Goal: Task Accomplishment & Management: Use online tool/utility

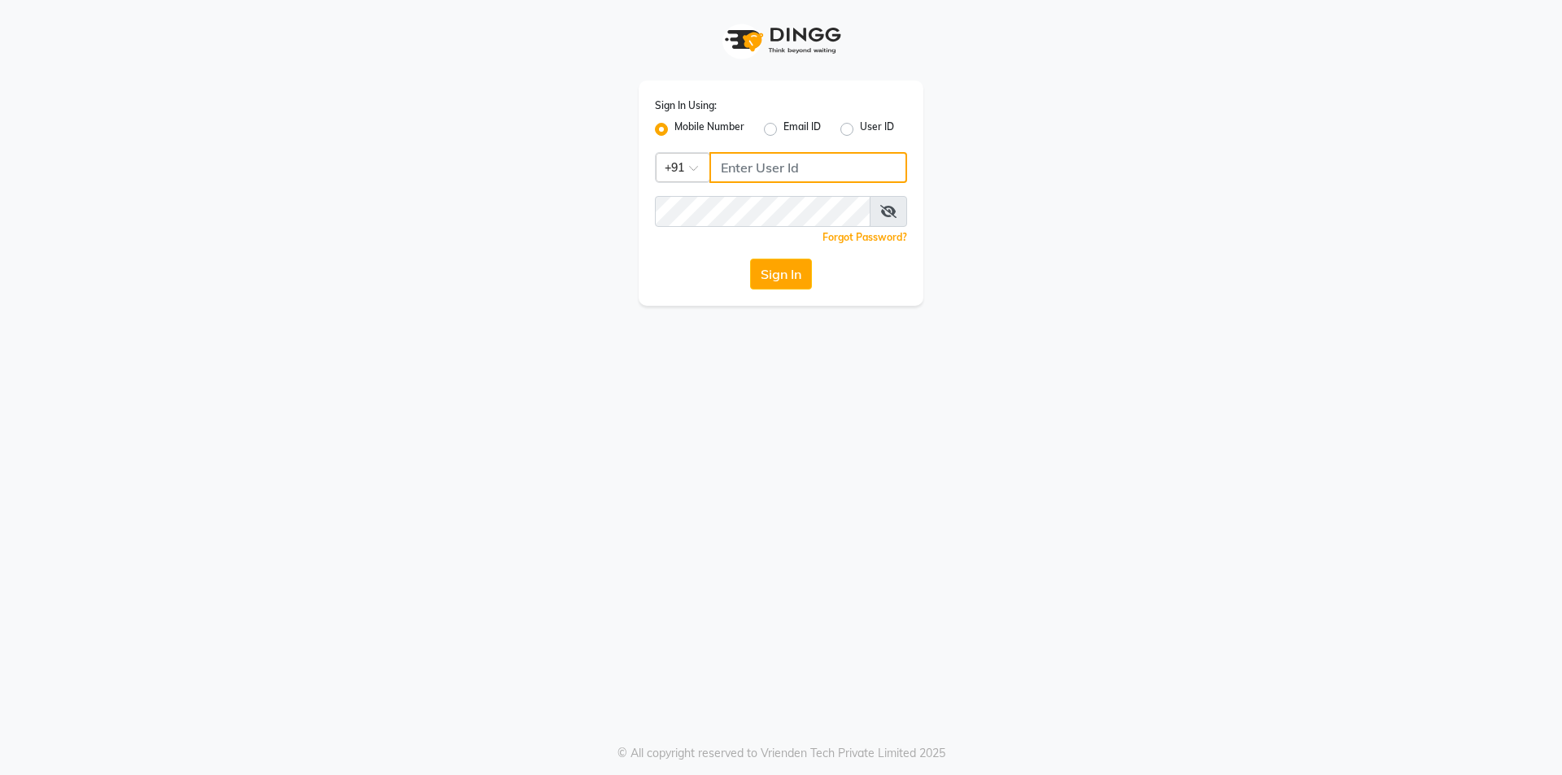
click at [715, 168] on input "Username" at bounding box center [809, 167] width 198 height 31
drag, startPoint x: 721, startPoint y: 165, endPoint x: 815, endPoint y: 154, distance: 95.1
click at [815, 154] on input "98952546266" at bounding box center [809, 167] width 198 height 31
click at [785, 266] on button "Sign In" at bounding box center [781, 274] width 62 height 31
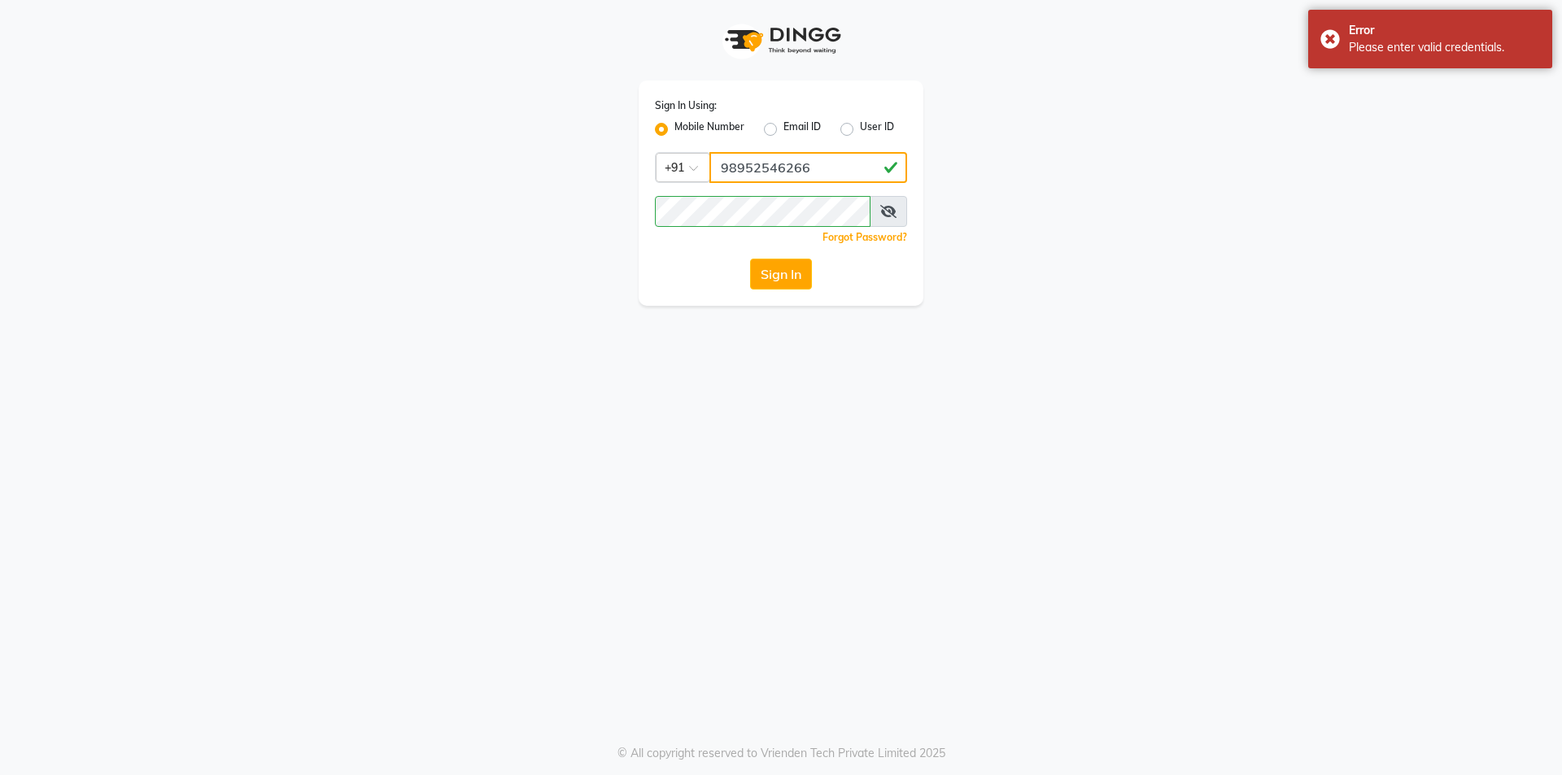
click at [758, 171] on input "98952546266" at bounding box center [809, 167] width 198 height 31
click at [754, 173] on input "98952546266" at bounding box center [809, 167] width 198 height 31
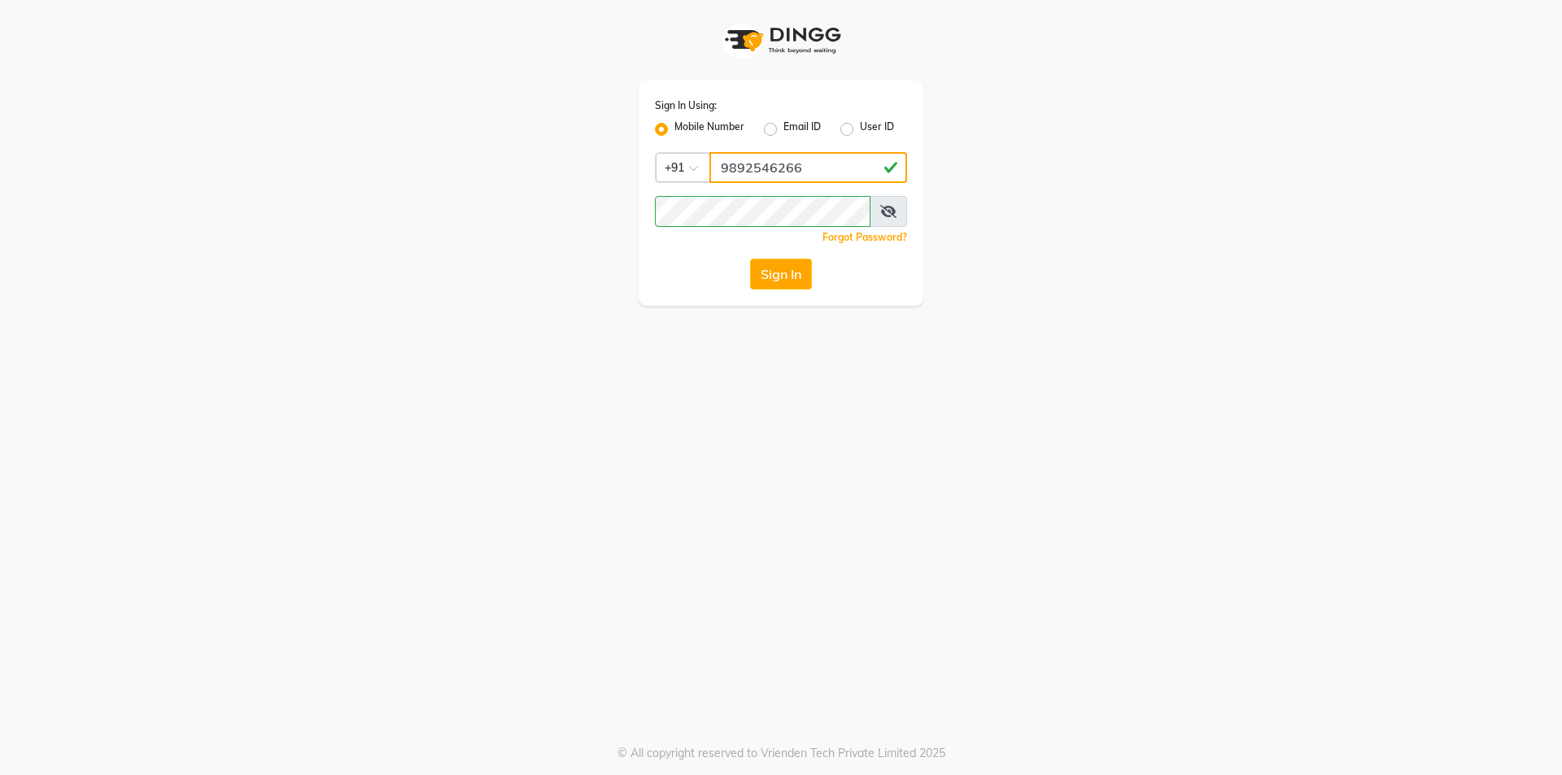
type input "9892546266"
drag, startPoint x: 718, startPoint y: 166, endPoint x: 797, endPoint y: 173, distance: 79.3
click at [797, 173] on input "9892546266" at bounding box center [809, 167] width 198 height 31
click at [784, 272] on button "Sign In" at bounding box center [781, 274] width 62 height 31
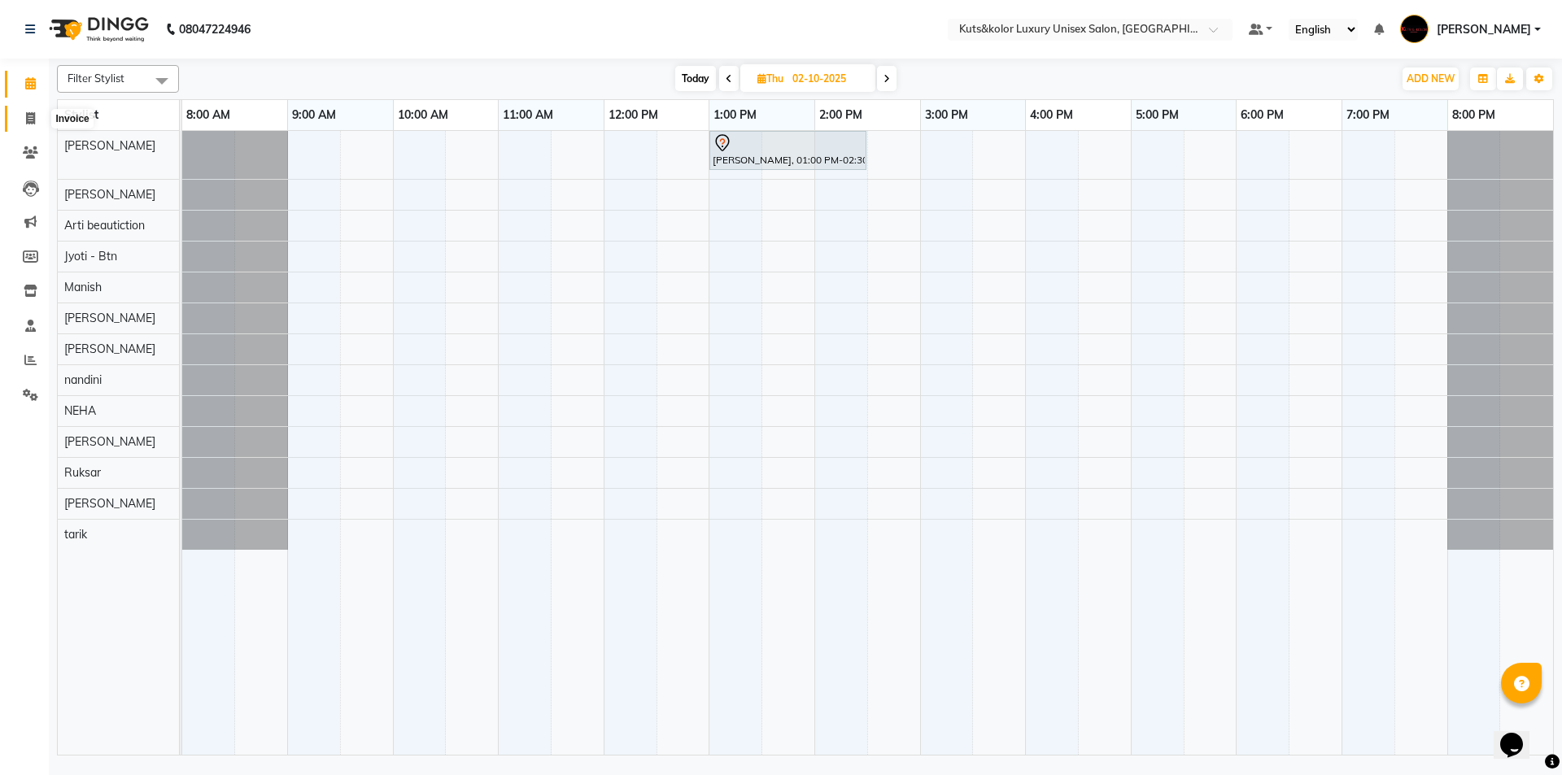
click at [34, 117] on icon at bounding box center [30, 118] width 9 height 12
select select "7374"
select select "service"
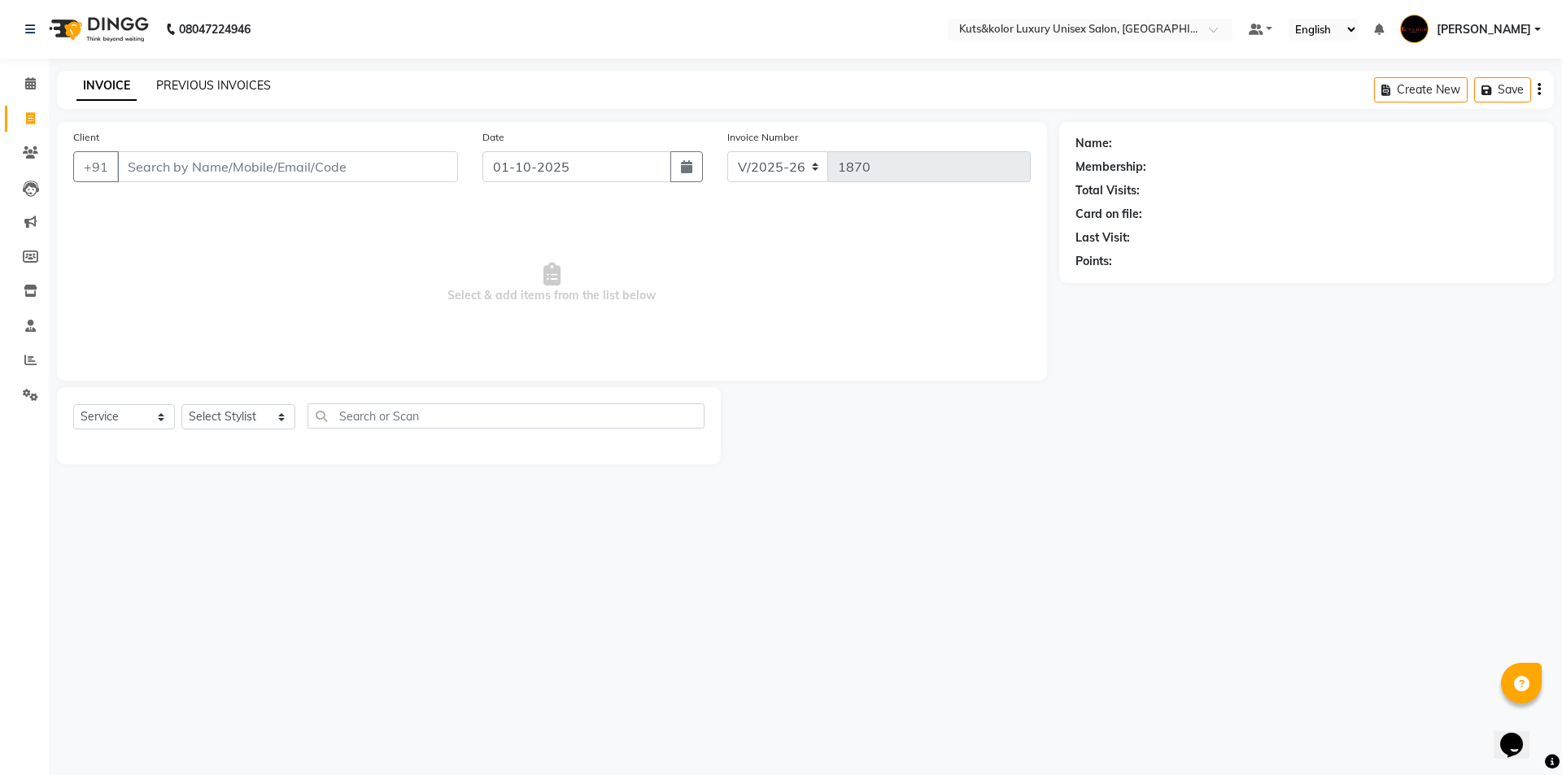
click at [203, 88] on link "PREVIOUS INVOICES" at bounding box center [213, 85] width 115 height 15
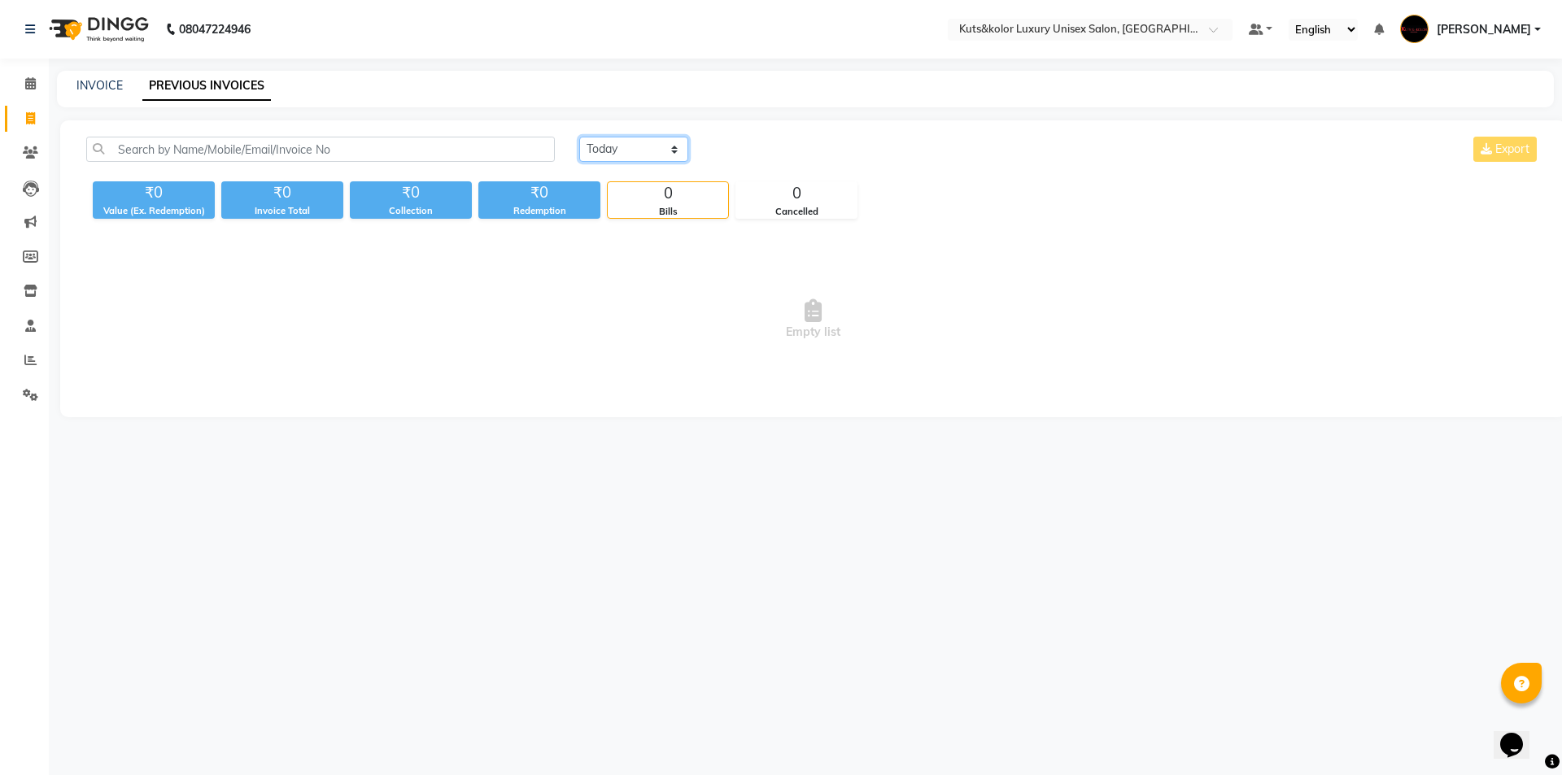
click at [681, 147] on select "[DATE] [DATE] Custom Range" at bounding box center [633, 149] width 109 height 25
select select "[DATE]"
click at [579, 137] on select "[DATE] [DATE] Custom Range" at bounding box center [633, 149] width 109 height 25
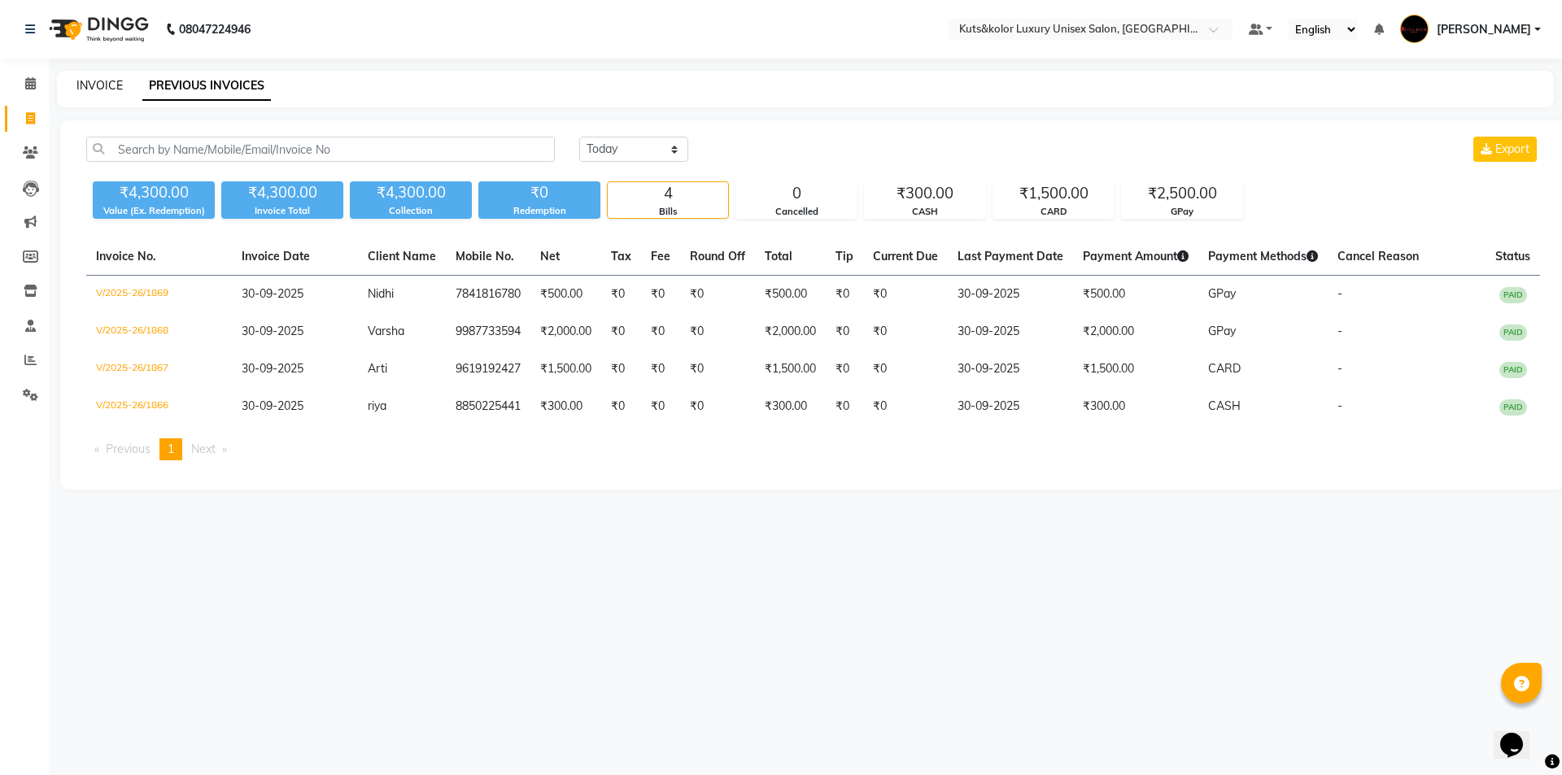
click at [91, 92] on link "INVOICE" at bounding box center [99, 85] width 46 height 15
select select "7374"
select select "service"
